Goal: Transaction & Acquisition: Obtain resource

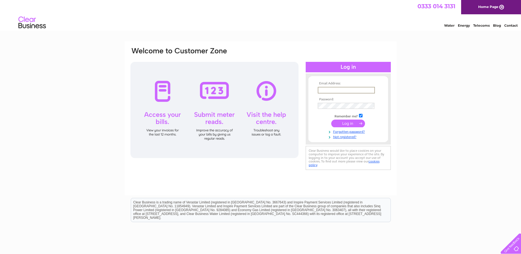
click at [366, 87] on input "text" at bounding box center [346, 90] width 57 height 7
paste input "nicola.mcintosh@netzerotc.com"
type input "nicola.mcintosh@netzerotc.com"
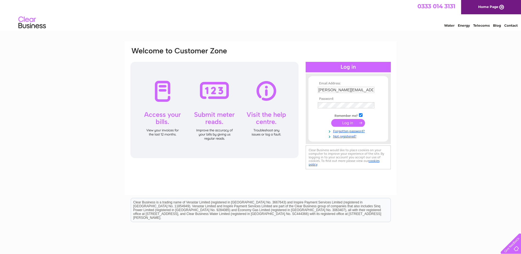
click at [359, 123] on input "submit" at bounding box center [348, 123] width 34 height 8
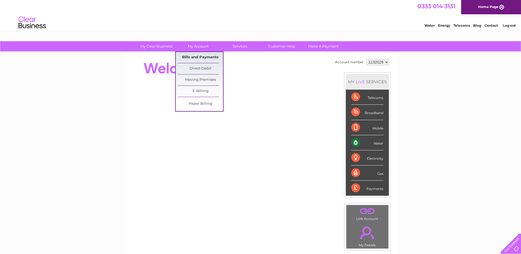
click at [211, 58] on link "Bills and Payments" at bounding box center [200, 57] width 45 height 11
click at [188, 58] on link "Bills and Payments" at bounding box center [200, 57] width 45 height 11
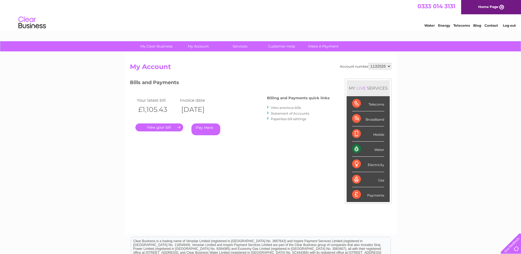
click at [161, 124] on link "." at bounding box center [159, 127] width 48 height 8
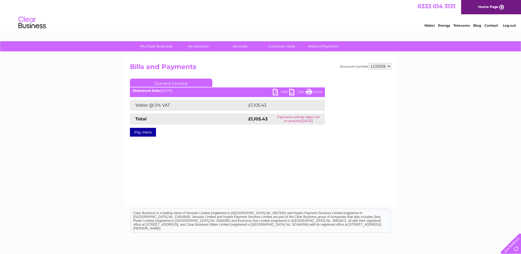
click at [277, 91] on link "PDF" at bounding box center [281, 93] width 16 height 8
drag, startPoint x: 505, startPoint y: 25, endPoint x: 508, endPoint y: 26, distance: 3.1
click at [505, 25] on link "Log out" at bounding box center [509, 25] width 13 height 4
